Goal: Book appointment/travel/reservation

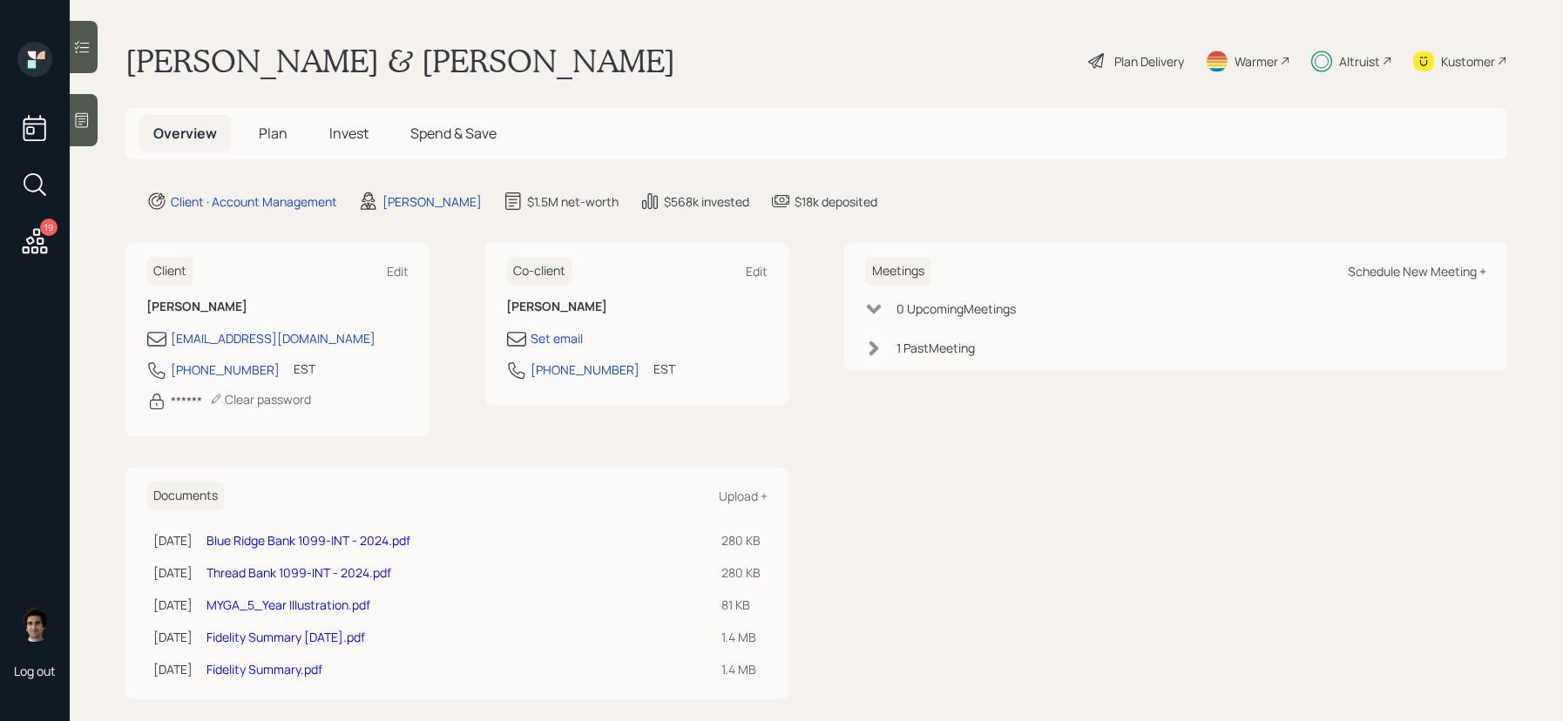
click at [1348, 276] on div "Schedule New Meeting +" at bounding box center [1417, 271] width 138 height 17
select select "59554aeb-d739-4552-90b9-0d27d70b4bf7"
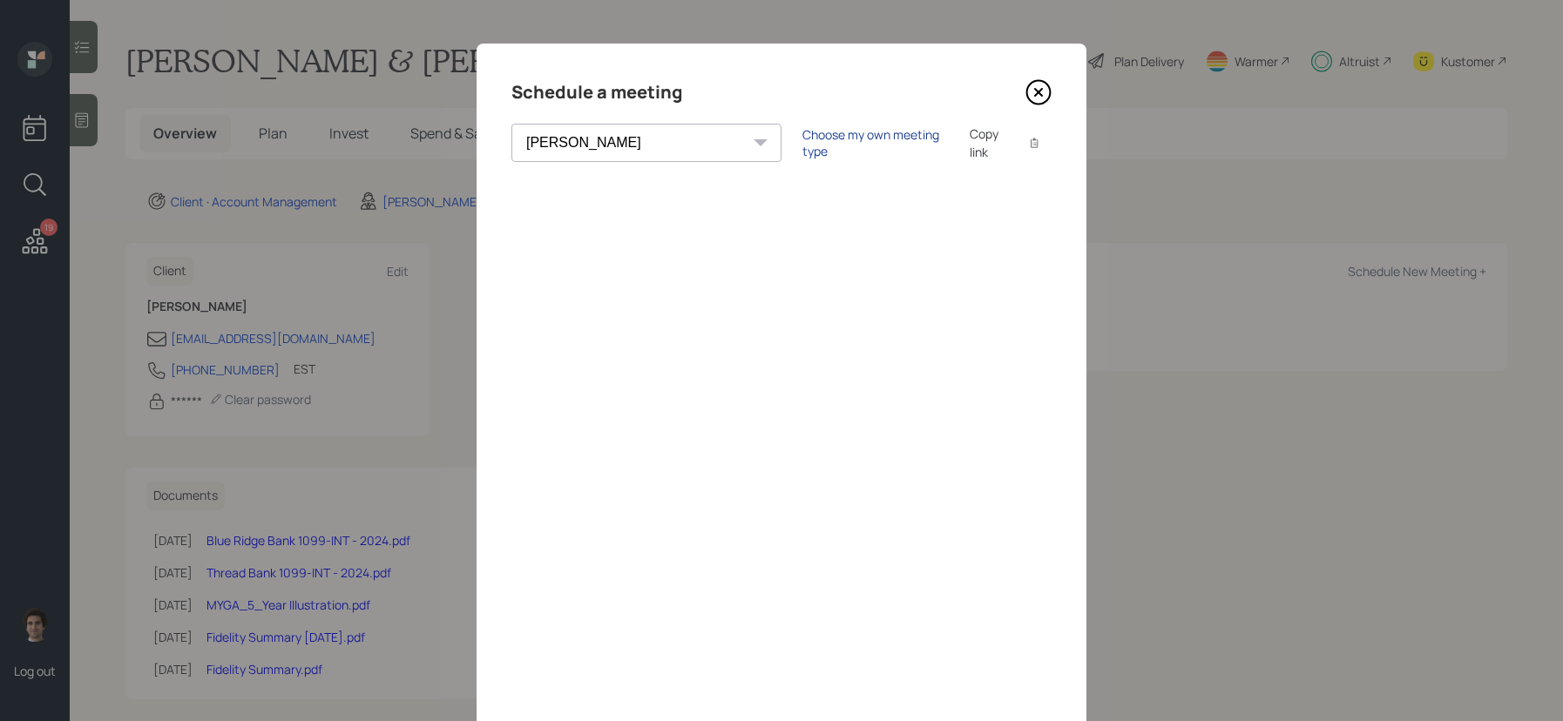
click at [802, 137] on div "Choose my own meeting type" at bounding box center [875, 142] width 146 height 33
click at [1041, 100] on icon at bounding box center [1038, 92] width 26 height 26
